Goal: Task Accomplishment & Management: Use online tool/utility

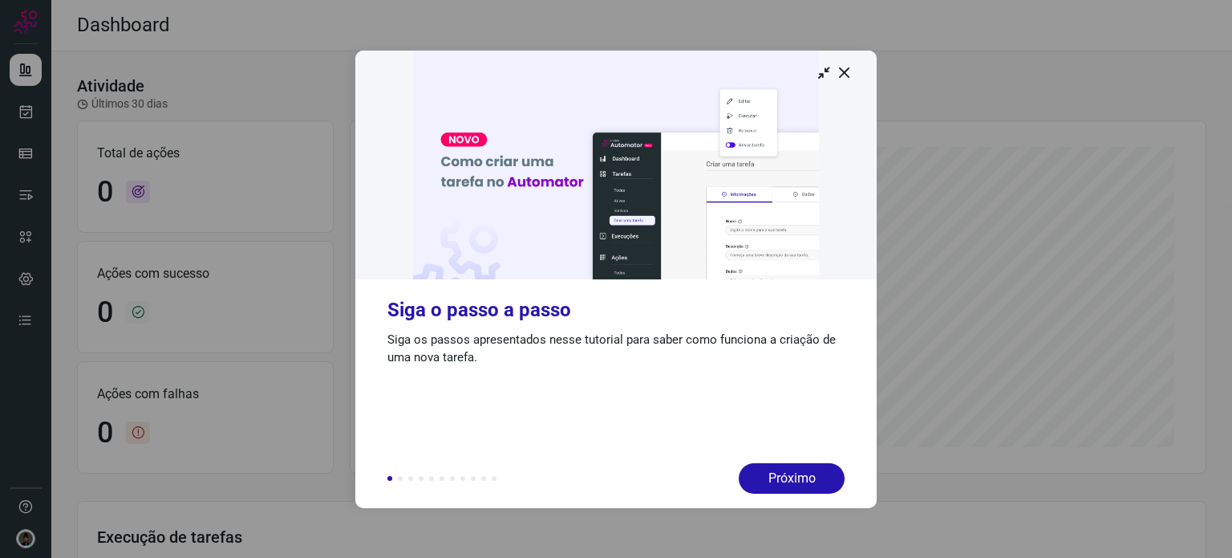
click at [850, 68] on icon at bounding box center [845, 72] width 16 height 16
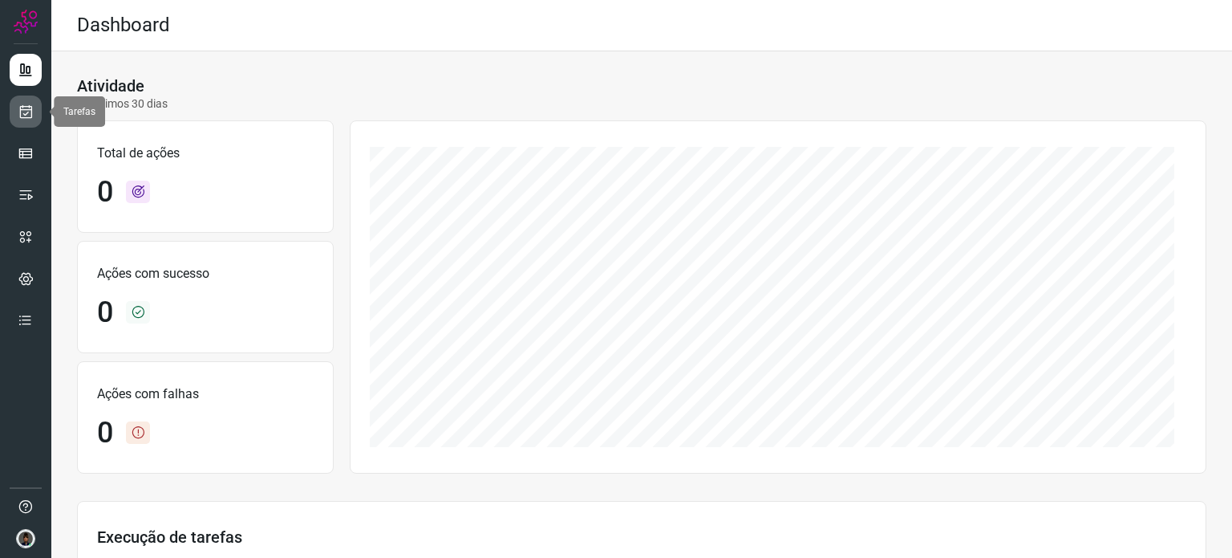
click at [26, 107] on icon at bounding box center [26, 111] width 17 height 16
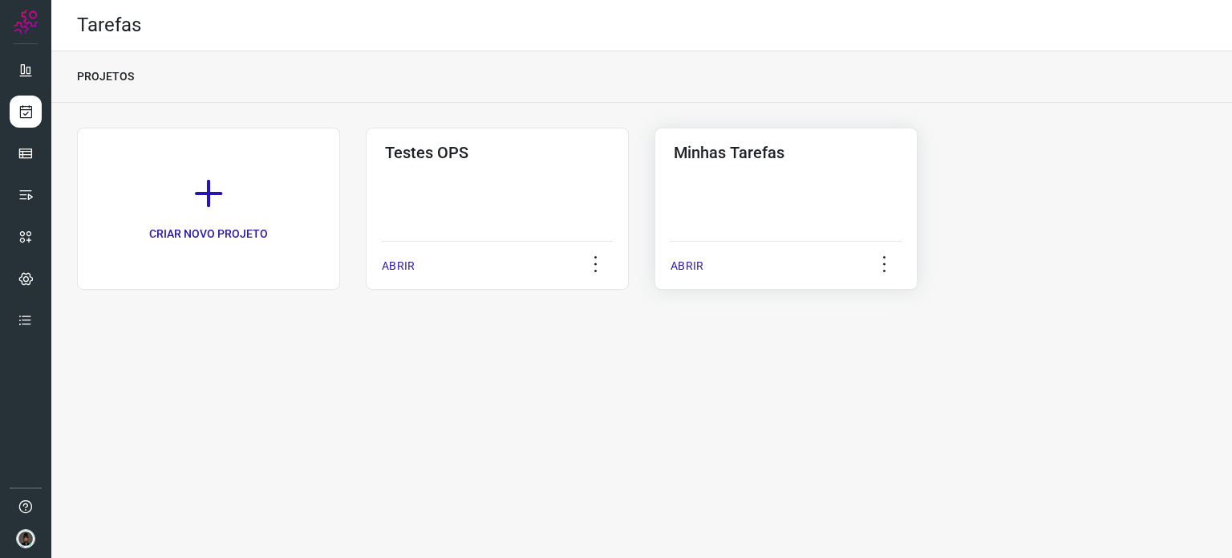
click at [777, 186] on div "Minhas Tarefas ABRIR" at bounding box center [786, 209] width 263 height 162
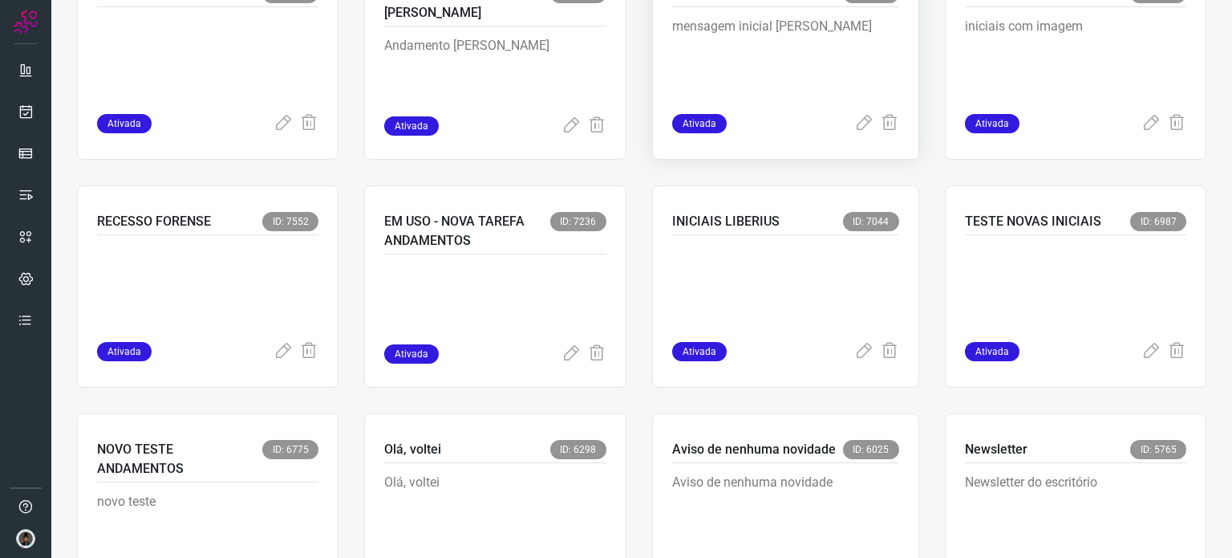
scroll to position [883, 0]
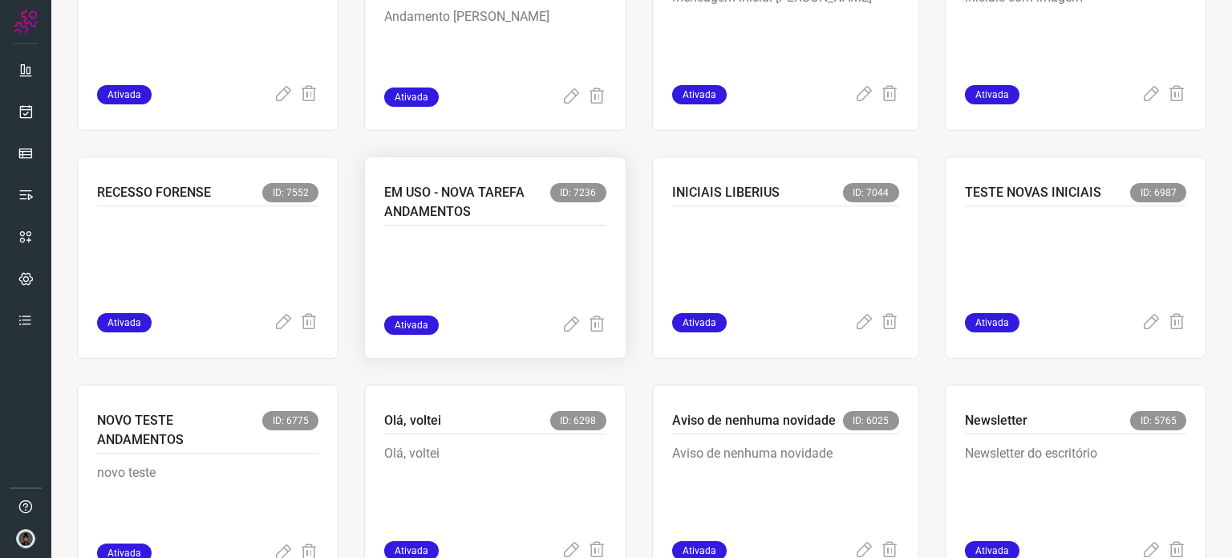
click at [505, 212] on p "EM USO - NOVA TAREFA ANDAMENTOS" at bounding box center [466, 202] width 165 height 39
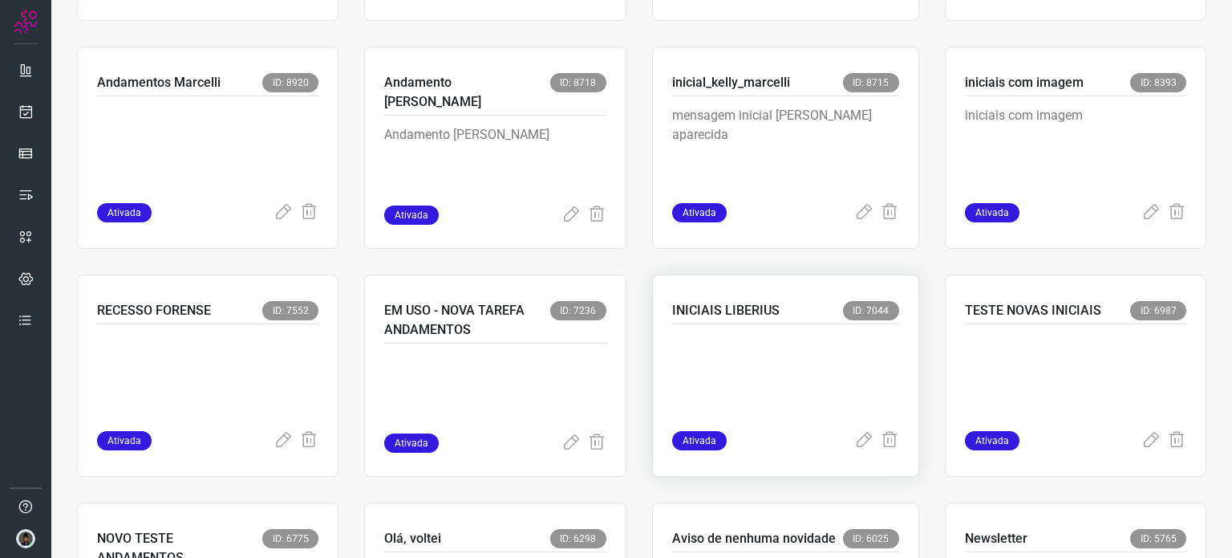
scroll to position [802, 0]
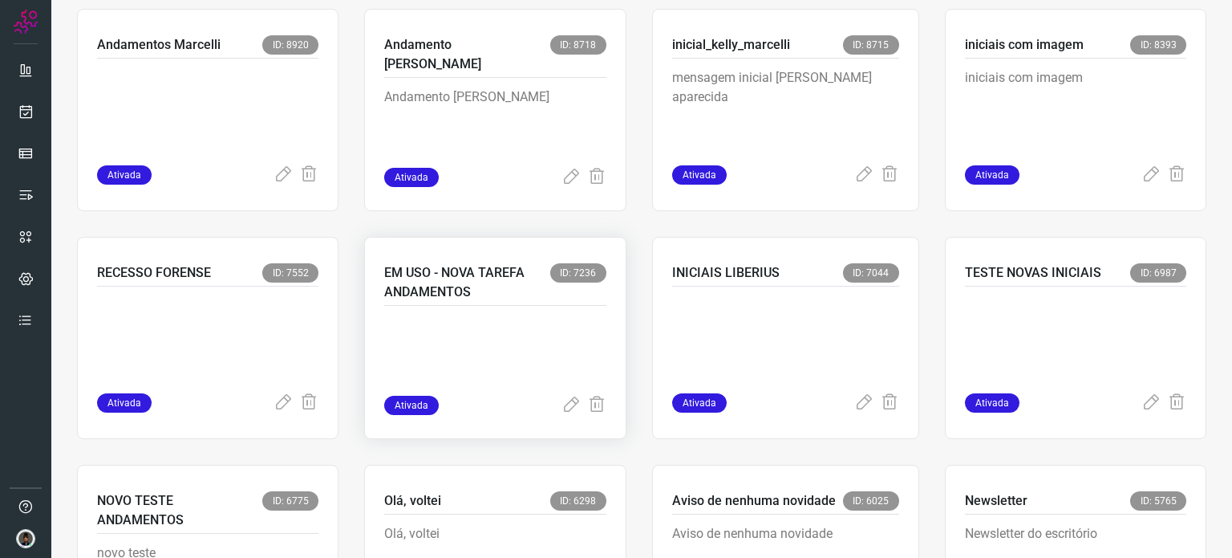
click at [487, 325] on p at bounding box center [494, 355] width 221 height 80
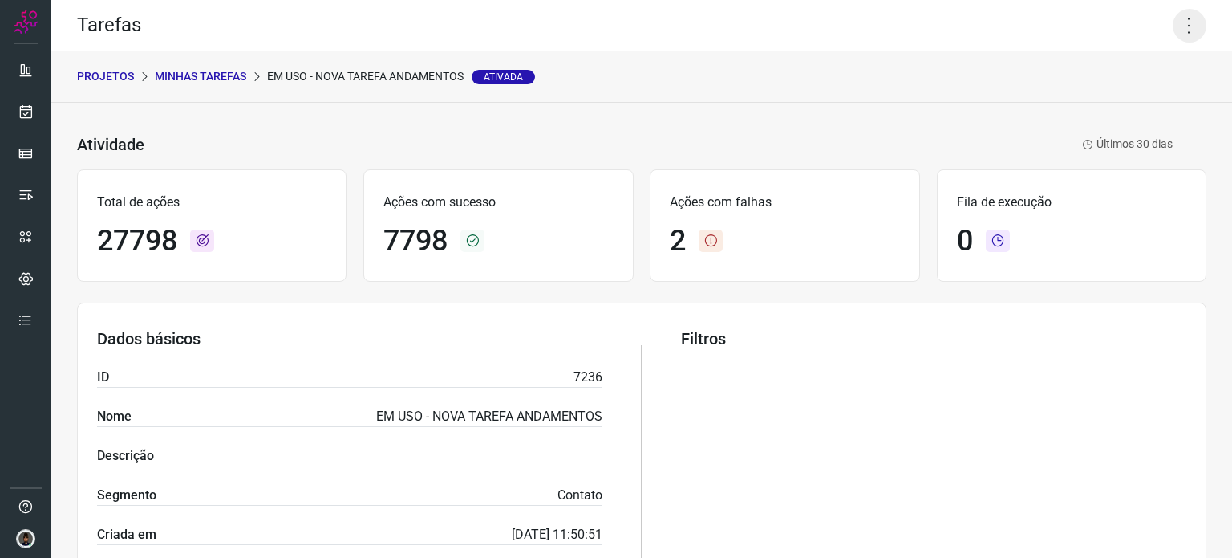
click at [1185, 17] on icon at bounding box center [1190, 26] width 34 height 34
click at [774, 99] on div "PROJETOS Minhas Tarefas EM USO - NOVA TAREFA ANDAMENTOS Ativada" at bounding box center [641, 76] width 1181 height 51
drag, startPoint x: 268, startPoint y: 72, endPoint x: 465, endPoint y: 67, distance: 197.4
click at [465, 67] on div "PROJETOS Minhas Tarefas EM USO - NOVA TAREFA ANDAMENTOS Ativada" at bounding box center [641, 76] width 1181 height 51
copy p "EM USO - NOVA TAREFA ANDAMENTOS"
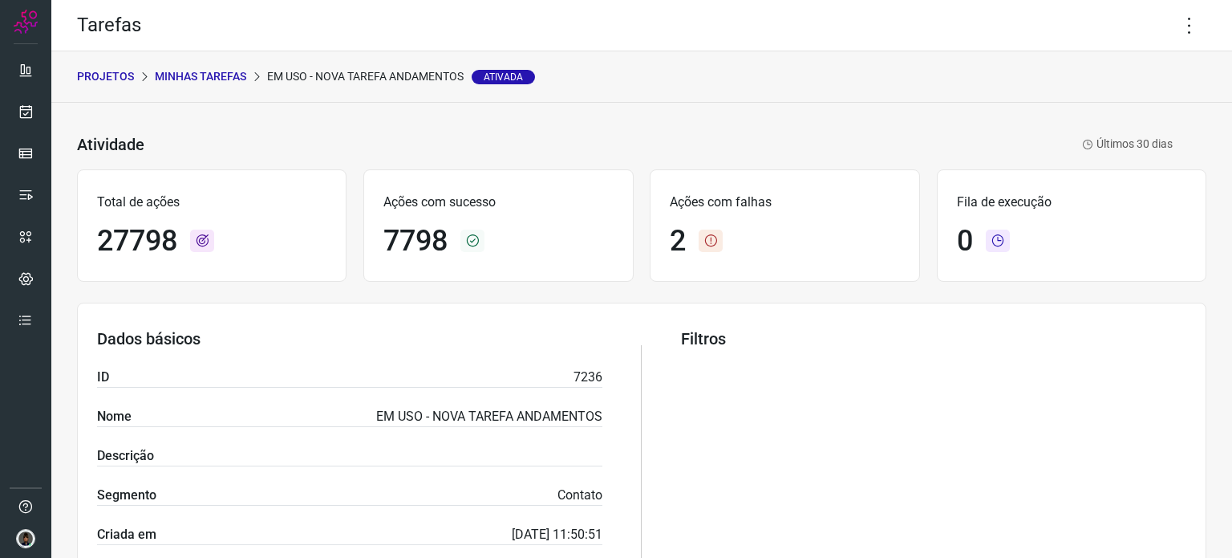
click at [1179, 27] on icon at bounding box center [1190, 26] width 34 height 34
click at [1136, 103] on li "Executar" at bounding box center [1121, 105] width 146 height 26
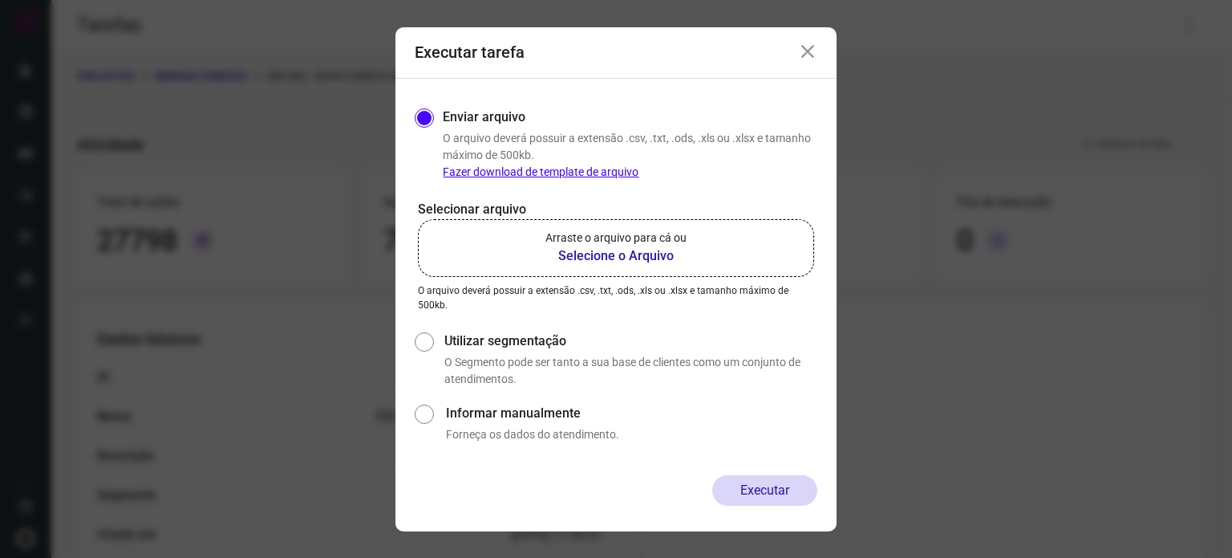
click at [602, 255] on b "Selecione o Arquivo" at bounding box center [616, 255] width 141 height 19
click at [0, 0] on input "Arraste o arquivo para cá ou Selecione o Arquivo" at bounding box center [0, 0] width 0 height 0
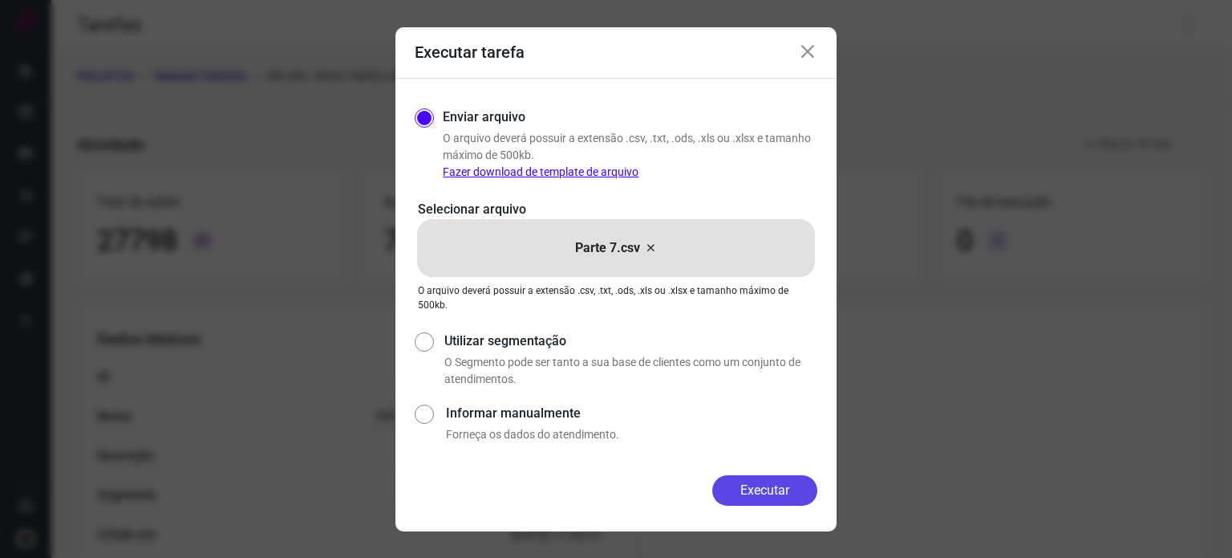
click at [757, 494] on button "Executar" at bounding box center [764, 490] width 105 height 30
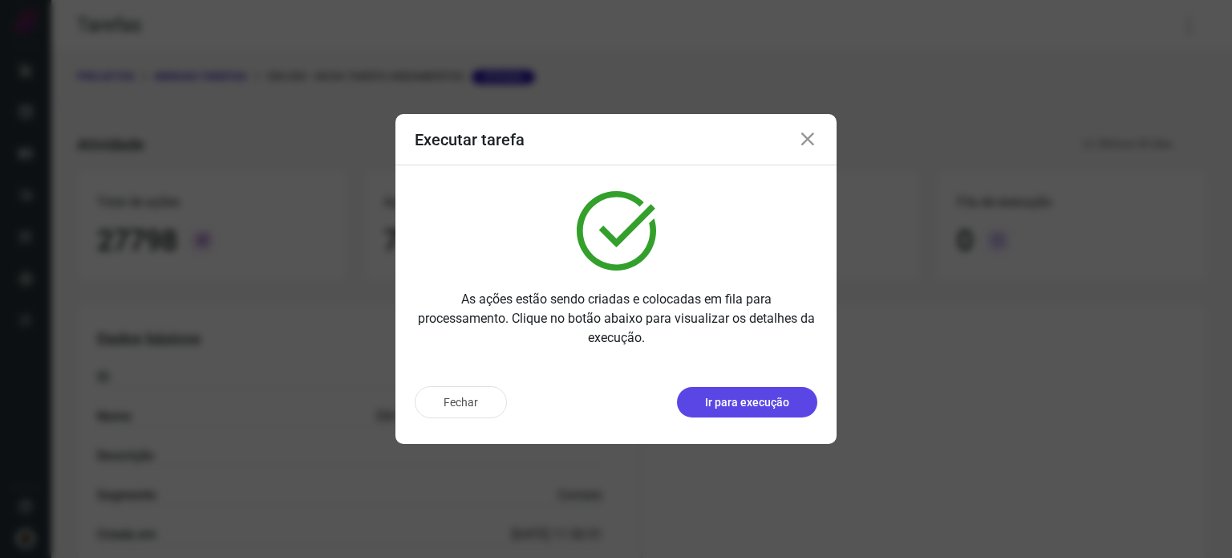
click at [749, 408] on p "Ir para execução" at bounding box center [747, 402] width 84 height 17
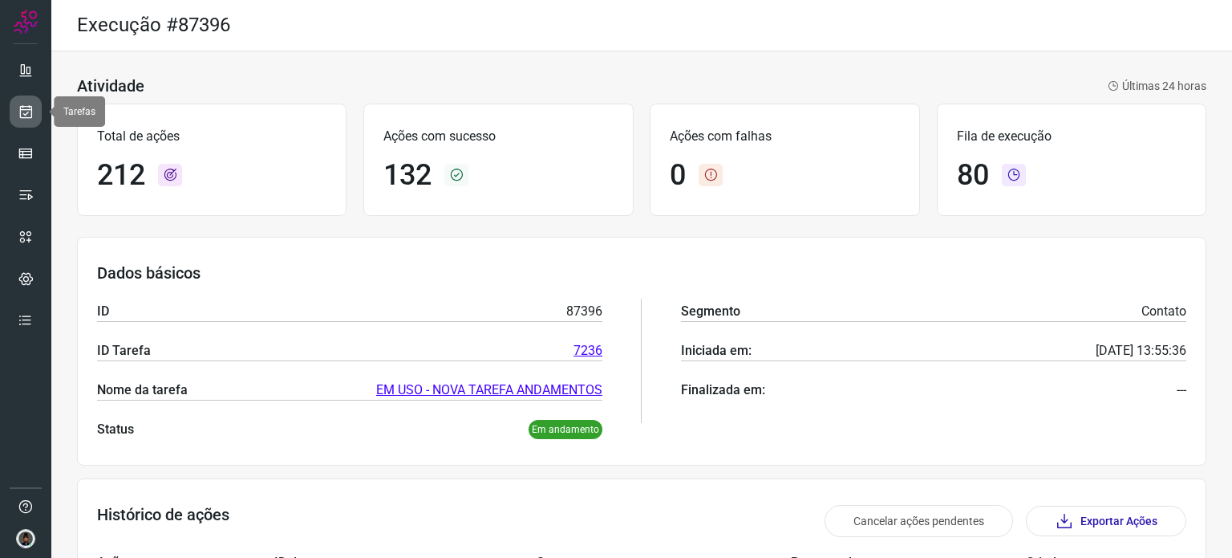
click at [30, 118] on icon at bounding box center [26, 111] width 17 height 16
